Goal: Check status: Verify the current state of an ongoing process or item

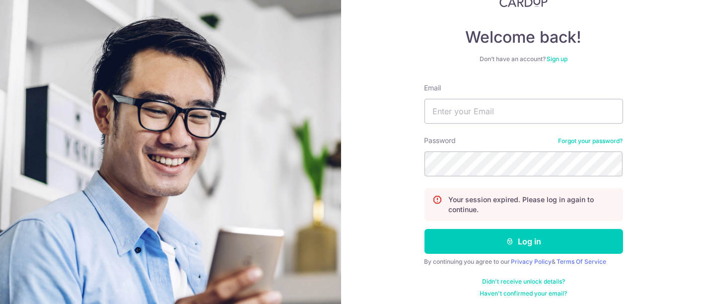
scroll to position [80, 0]
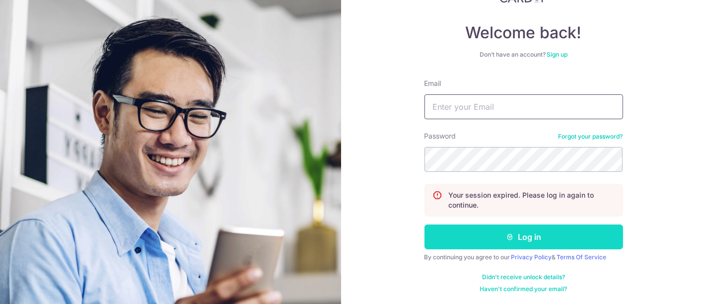
type input "[EMAIL_ADDRESS][DOMAIN_NAME]"
click at [524, 236] on button "Log in" at bounding box center [524, 237] width 199 height 25
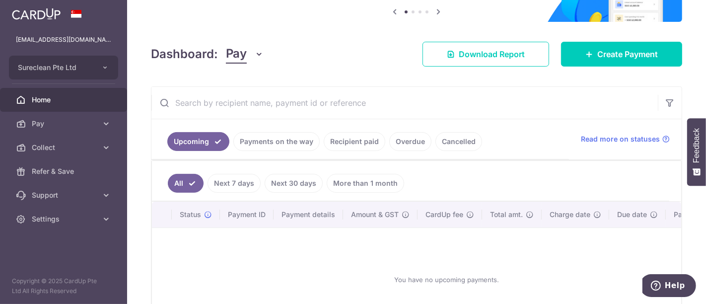
scroll to position [110, 0]
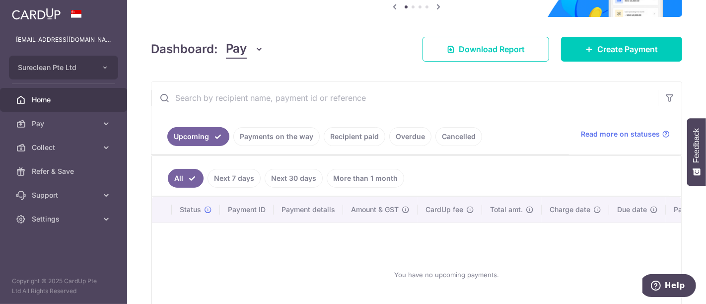
click at [253, 97] on input "text" at bounding box center [405, 98] width 507 height 32
type input "shupai"
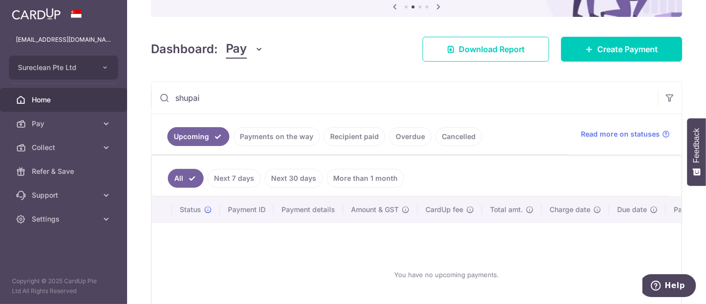
click at [341, 134] on link "Recipient paid" at bounding box center [355, 136] width 62 height 19
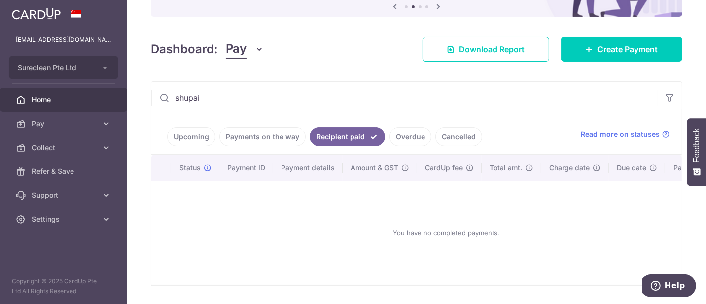
click at [196, 137] on link "Upcoming" at bounding box center [191, 136] width 48 height 19
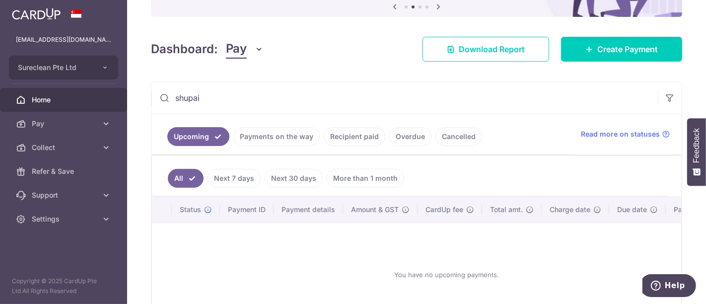
click at [278, 135] on link "Payments on the way" at bounding box center [276, 136] width 86 height 19
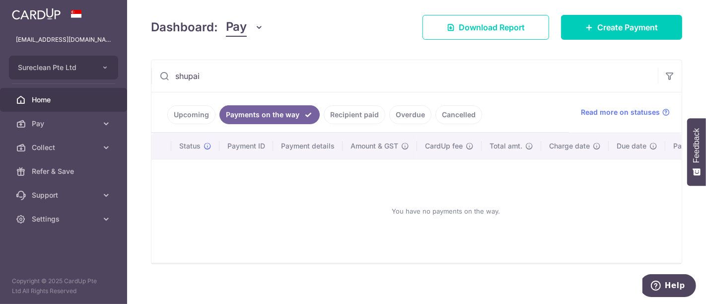
scroll to position [143, 0]
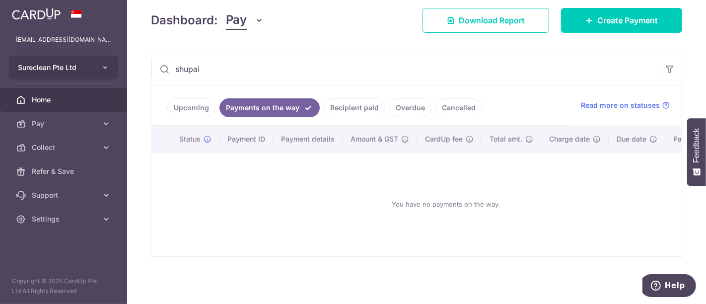
click at [104, 65] on icon "button" at bounding box center [105, 68] width 8 height 8
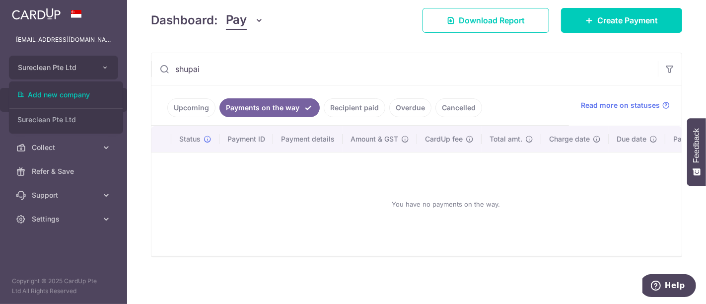
click at [261, 203] on div "You have no payments on the way." at bounding box center [446, 203] width 566 height 87
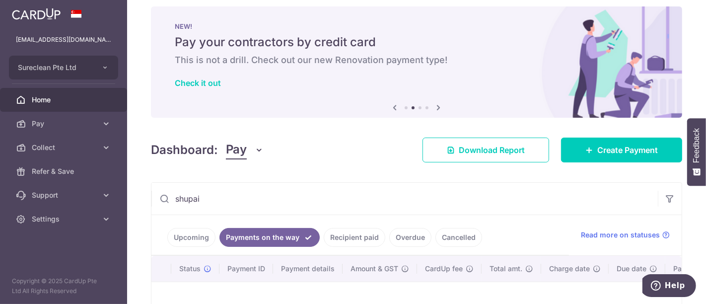
scroll to position [0, 0]
